Goal: Book appointment/travel/reservation

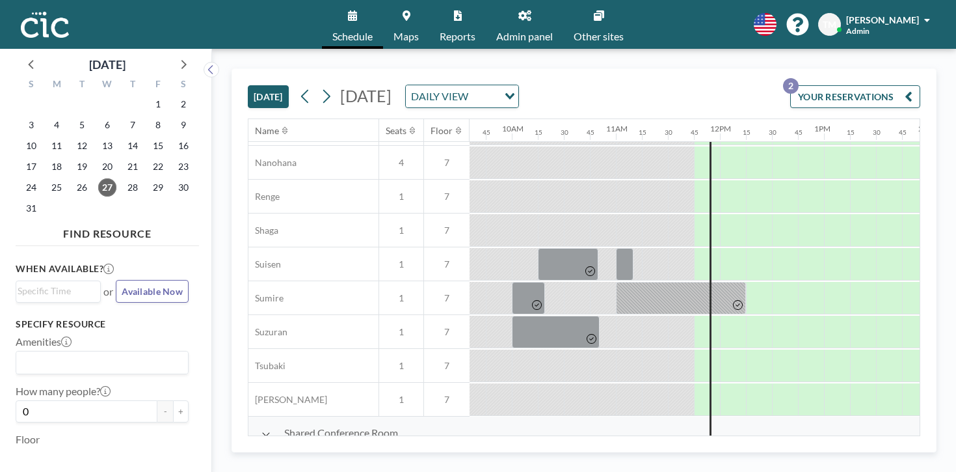
scroll to position [671, 1004]
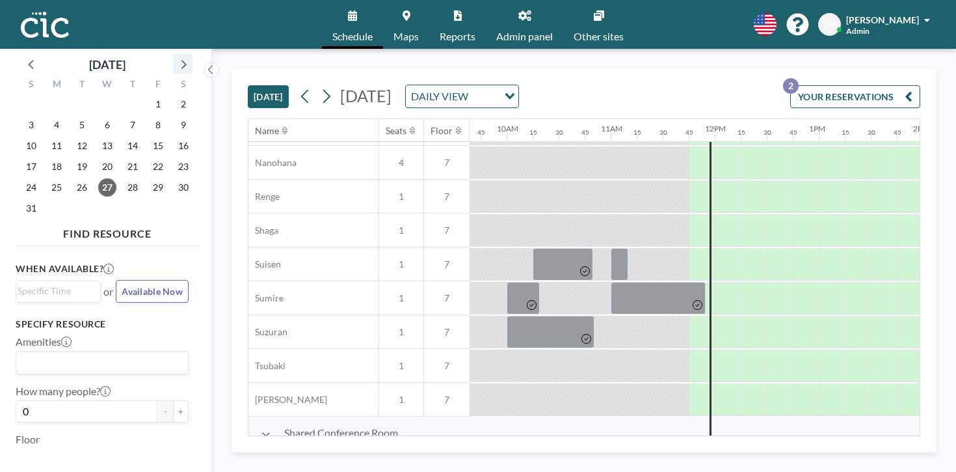
click at [174, 55] on icon at bounding box center [182, 63] width 17 height 17
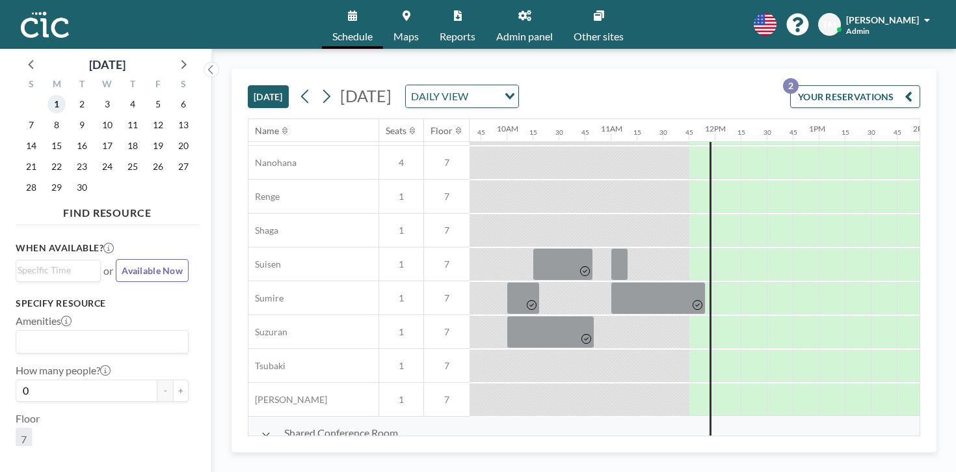
click at [47, 99] on span "1" at bounding box center [56, 104] width 18 height 18
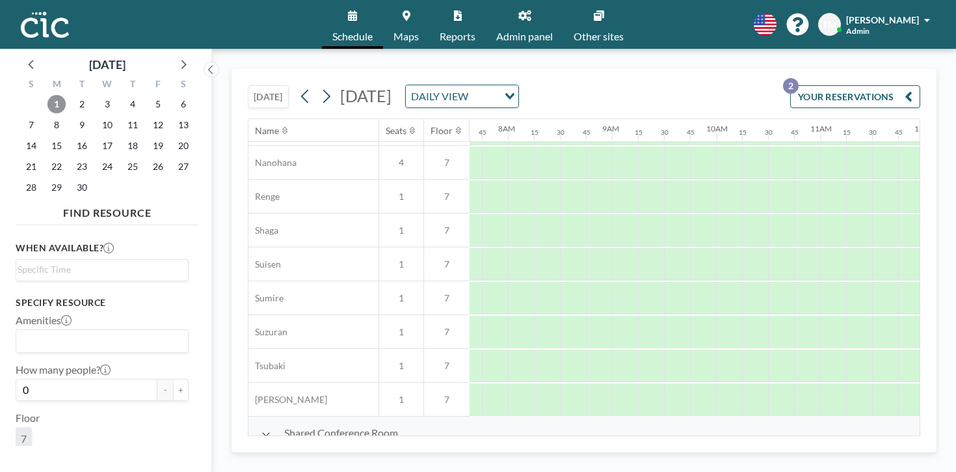
scroll to position [671, 796]
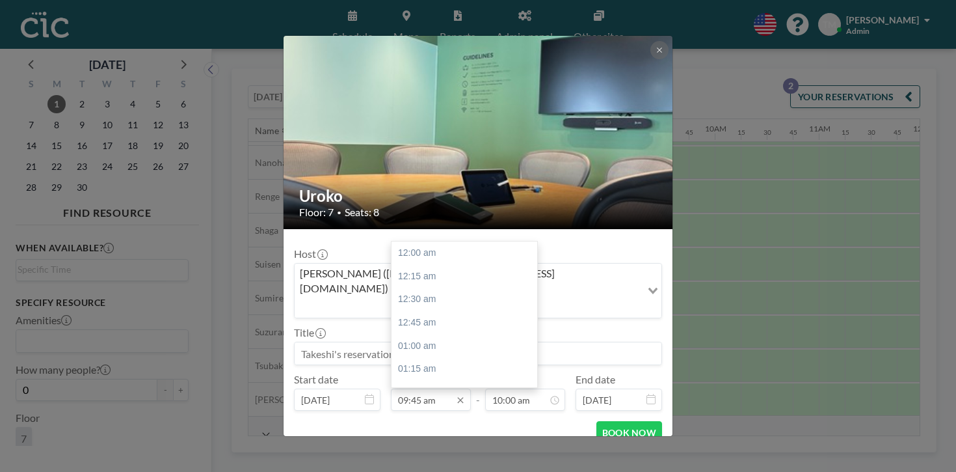
scroll to position [810, 0]
click at [437, 388] on input "09:45 am" at bounding box center [431, 399] width 80 height 22
click at [433, 388] on input "09:45 am" at bounding box center [431, 399] width 80 height 22
type input "09:50 am"
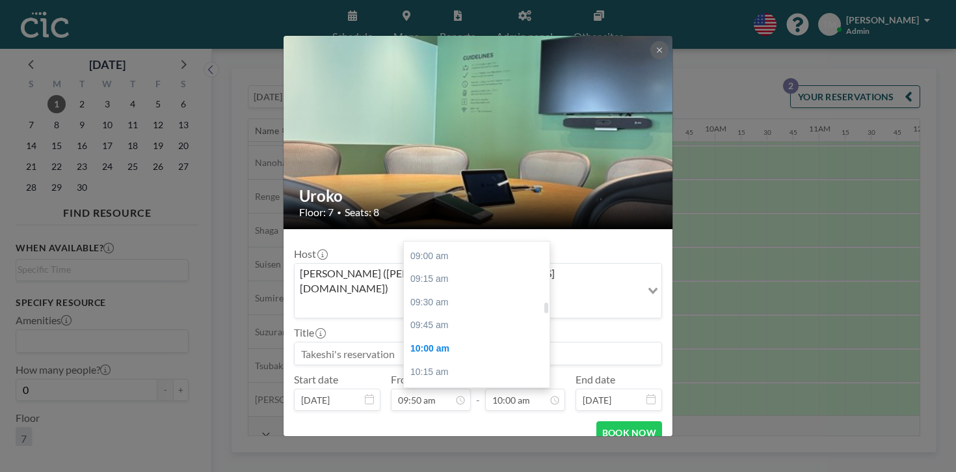
click at [436, 453] on div "11:15 am" at bounding box center [477, 464] width 146 height 23
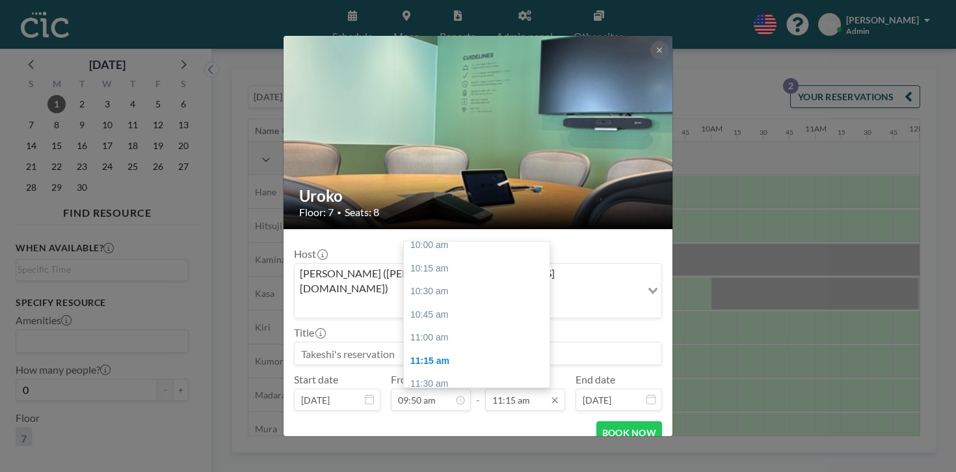
scroll to position [0, 804]
click at [506, 388] on input "11:15 am" at bounding box center [525, 399] width 80 height 22
click at [439, 381] on div "11:00 am" at bounding box center [477, 392] width 146 height 23
type input "11:00 am"
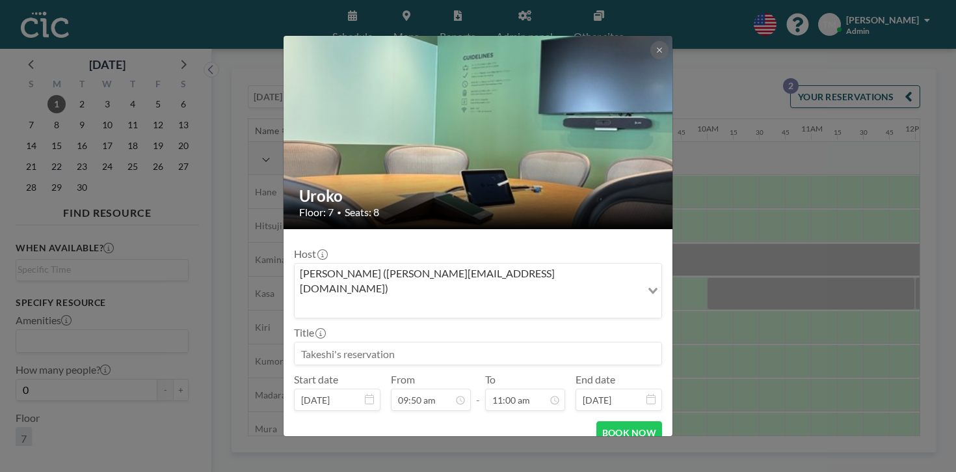
scroll to position [914, 0]
click at [393, 342] on input at bounding box center [478, 353] width 367 height 22
type input "福"
click at [433, 326] on div "Title" at bounding box center [478, 345] width 368 height 39
click at [461, 326] on div "Title" at bounding box center [478, 345] width 368 height 39
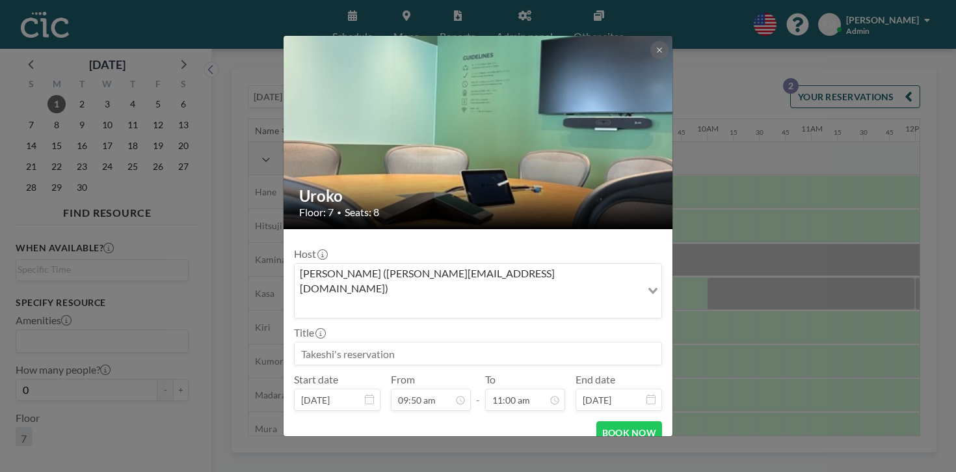
click at [475, 421] on div "BOOK NOW" at bounding box center [478, 432] width 368 height 23
click at [362, 342] on input at bounding box center [478, 353] width 367 height 22
type input "ふ"
type input "F"
click at [597, 421] on button "BOOK NOW" at bounding box center [630, 432] width 66 height 23
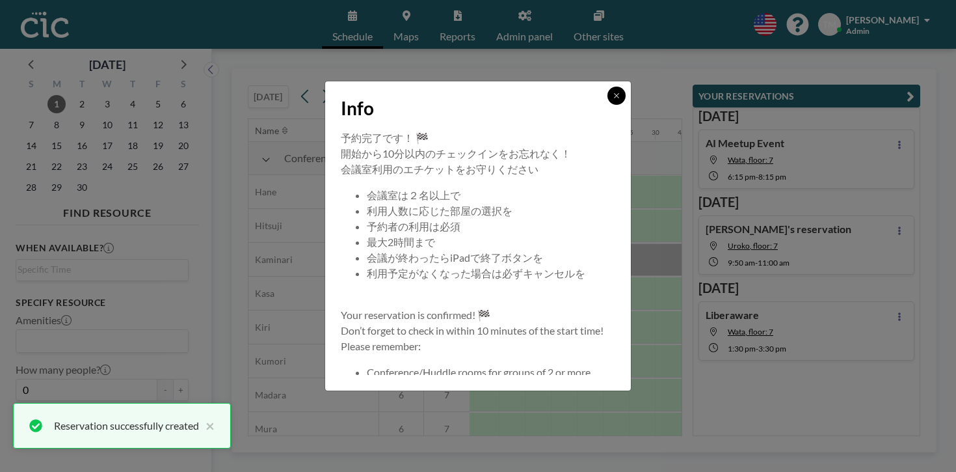
click at [613, 100] on icon at bounding box center [617, 96] width 8 height 8
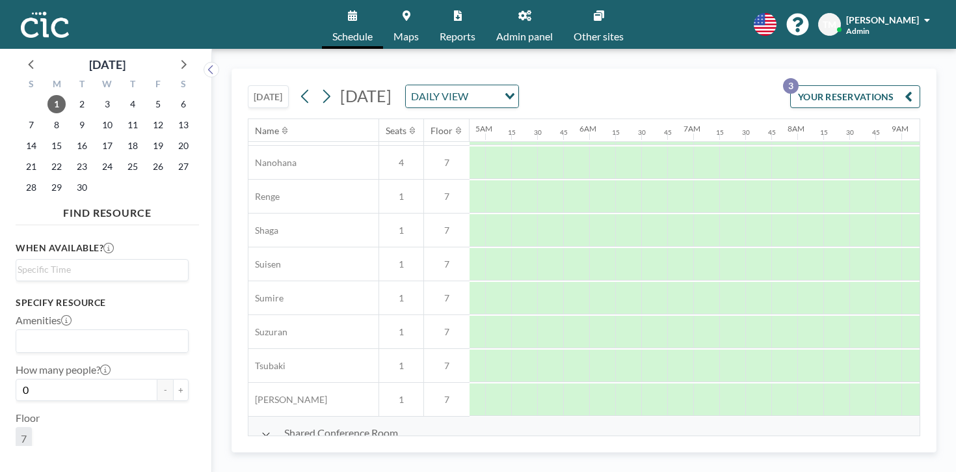
scroll to position [671, 506]
